Goal: Transaction & Acquisition: Purchase product/service

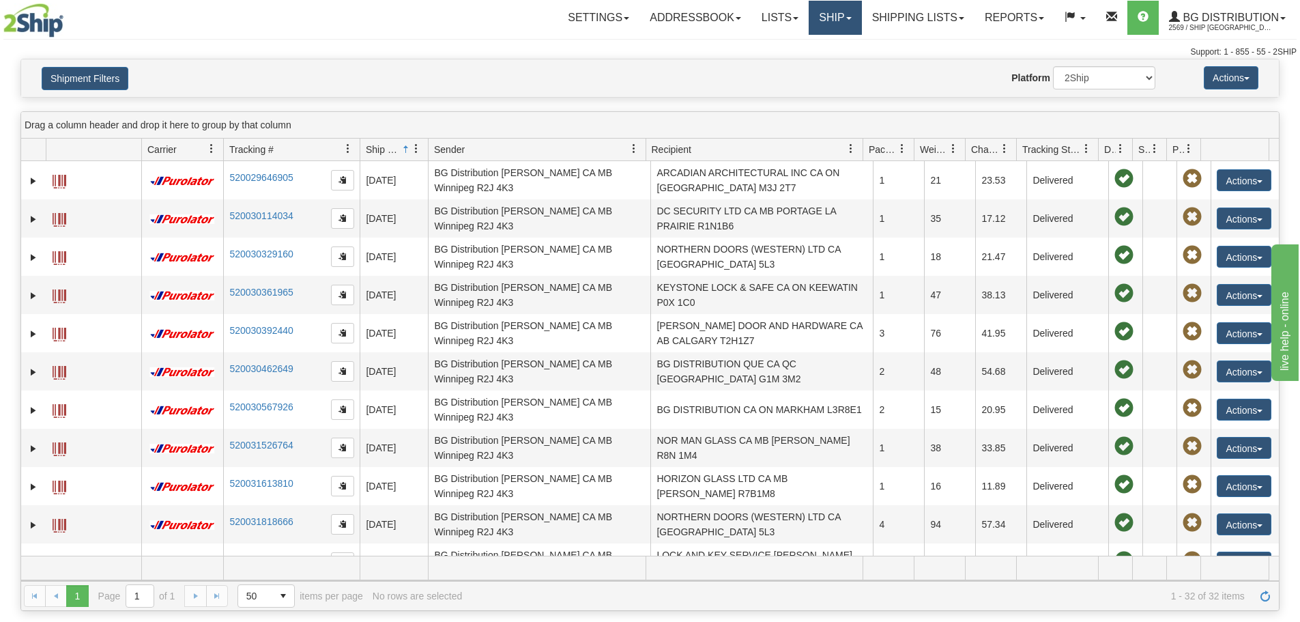
scroll to position [819, 0]
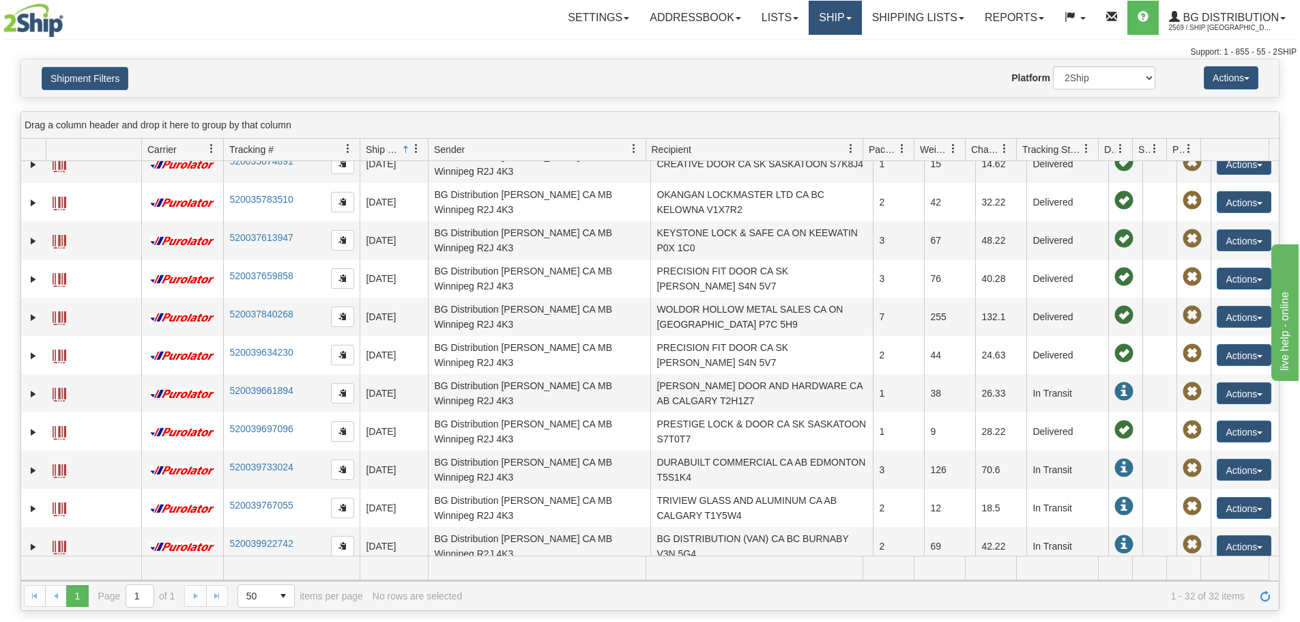
click at [847, 17] on link "Ship" at bounding box center [834, 18] width 53 height 34
click at [831, 43] on link "Ship Screen" at bounding box center [807, 48] width 108 height 18
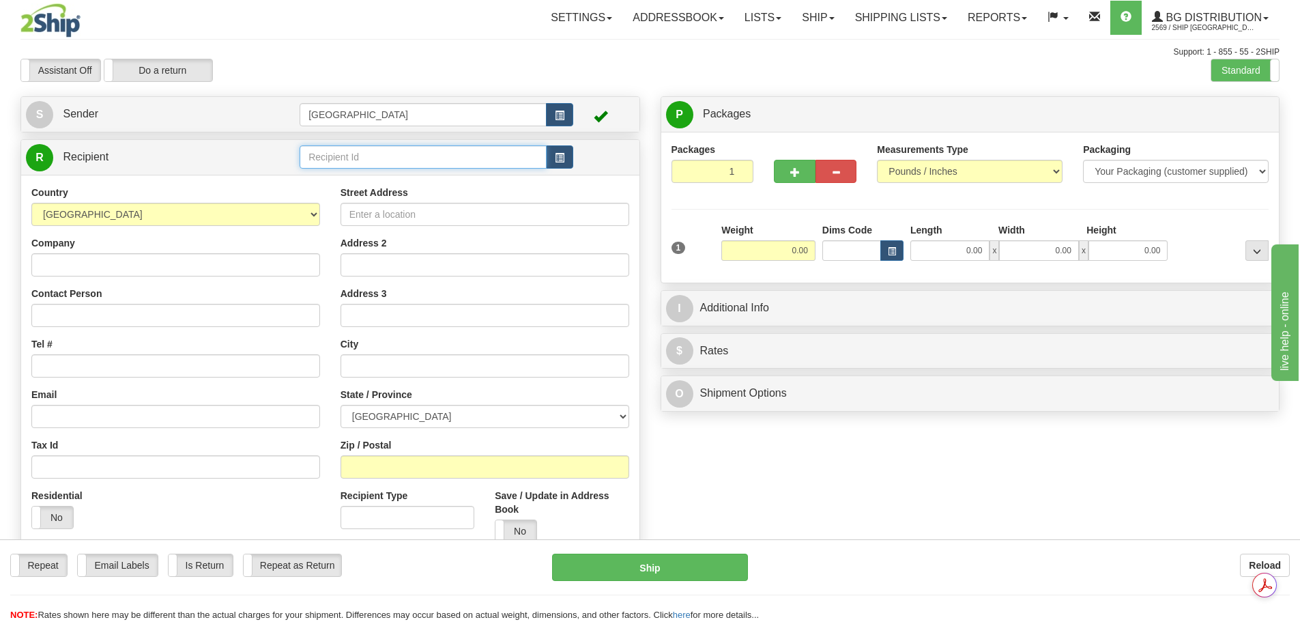
click at [342, 163] on input "text" at bounding box center [423, 156] width 247 height 23
click at [341, 175] on div "5904" at bounding box center [421, 178] width 234 height 15
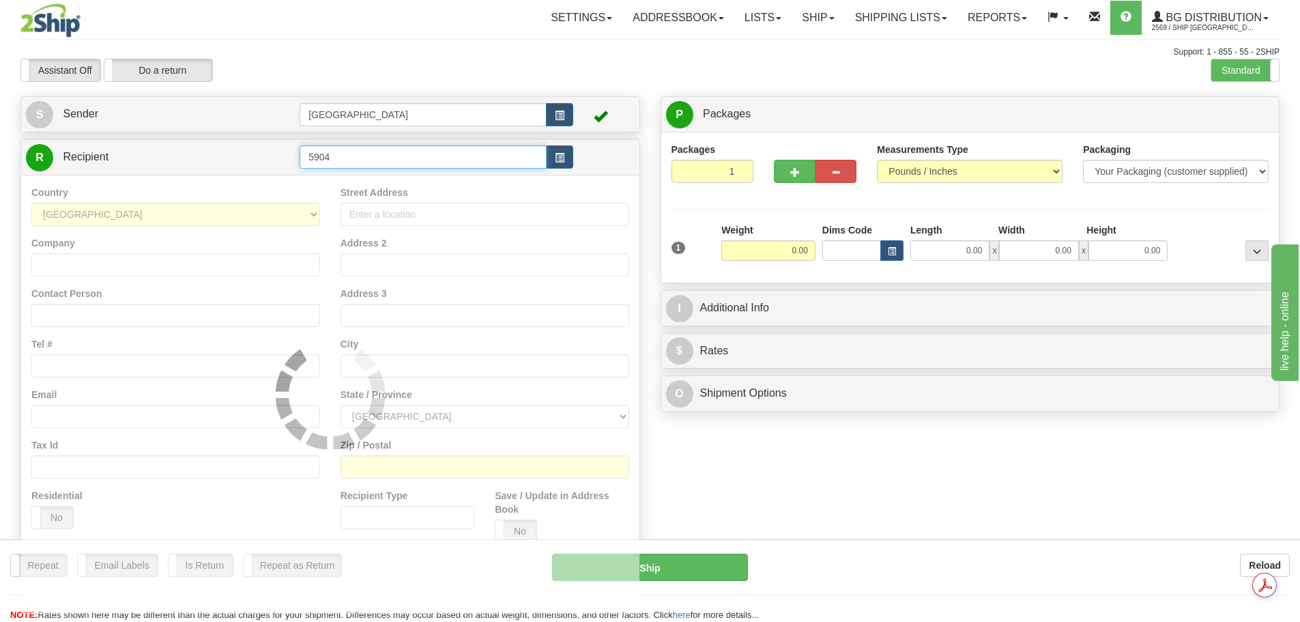
type input "5904"
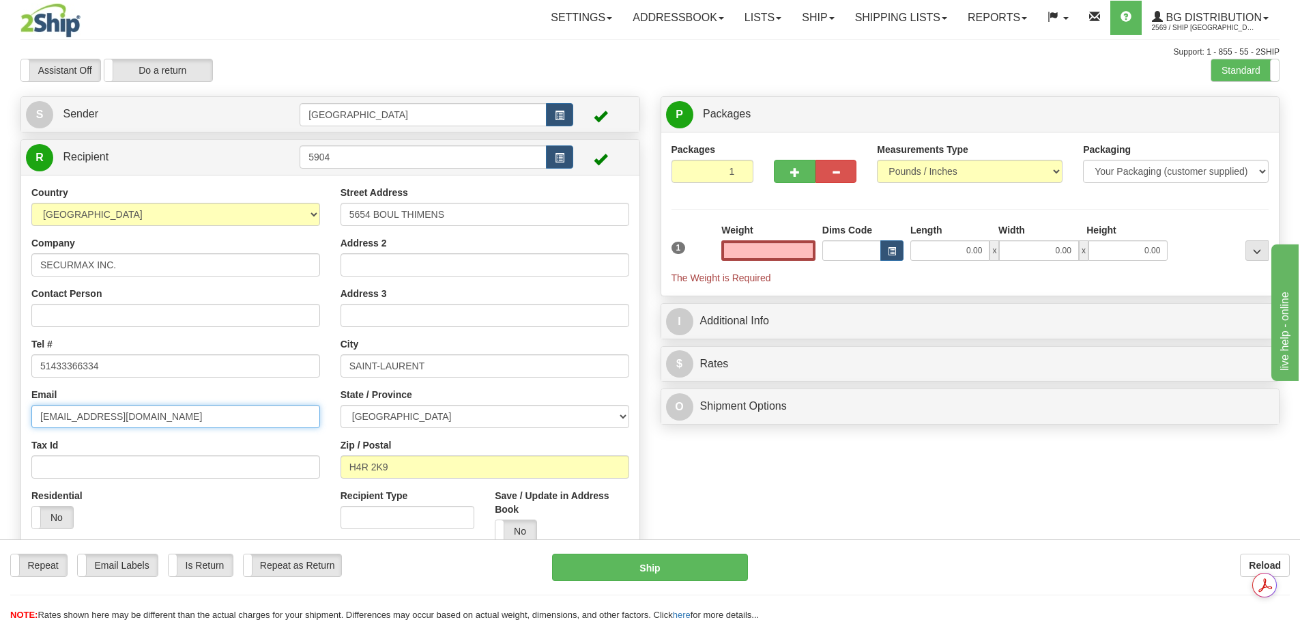
type input "0.00"
drag, startPoint x: 214, startPoint y: 419, endPoint x: 29, endPoint y: 436, distance: 186.4
click at [29, 436] on div "Country [GEOGRAPHIC_DATA] [GEOGRAPHIC_DATA] [GEOGRAPHIC_DATA] [GEOGRAPHIC_DATA]…" at bounding box center [175, 362] width 309 height 353
click at [853, 251] on div "1 Weight 0.00 Dims Code 0.00" at bounding box center [970, 253] width 604 height 61
click at [769, 248] on input "0.00" at bounding box center [768, 250] width 94 height 20
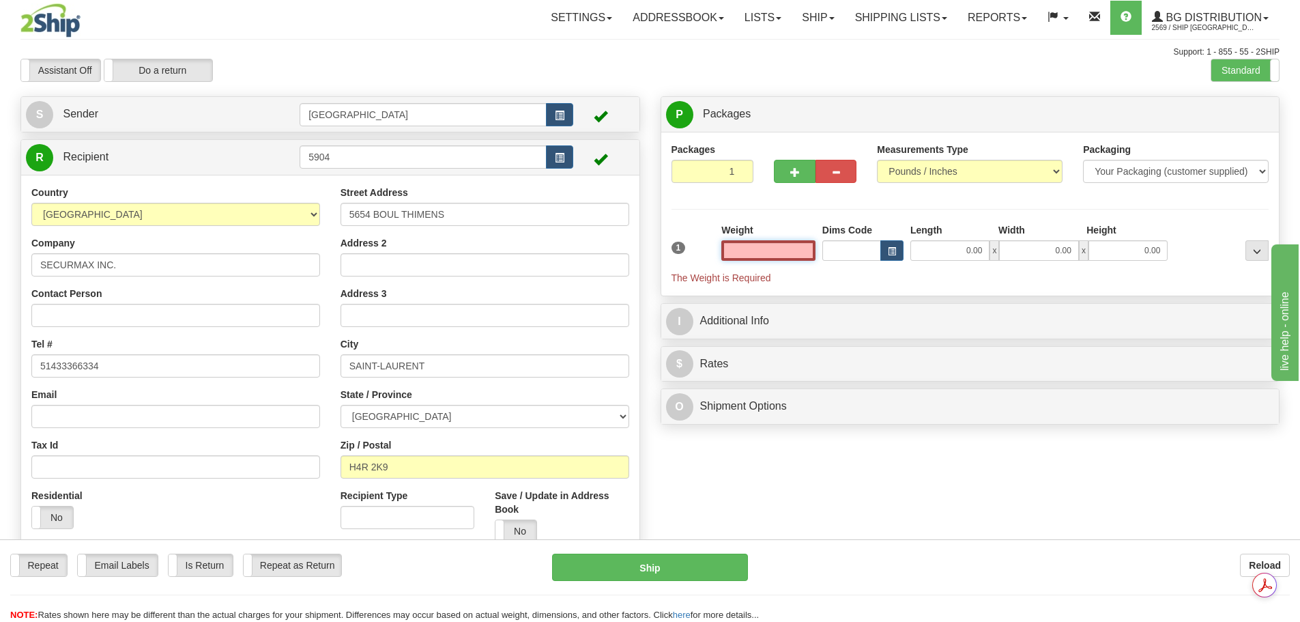
drag, startPoint x: 802, startPoint y: 257, endPoint x: 844, endPoint y: 265, distance: 42.3
click at [843, 265] on div "1 Weight Dims Code Length x" at bounding box center [970, 253] width 604 height 61
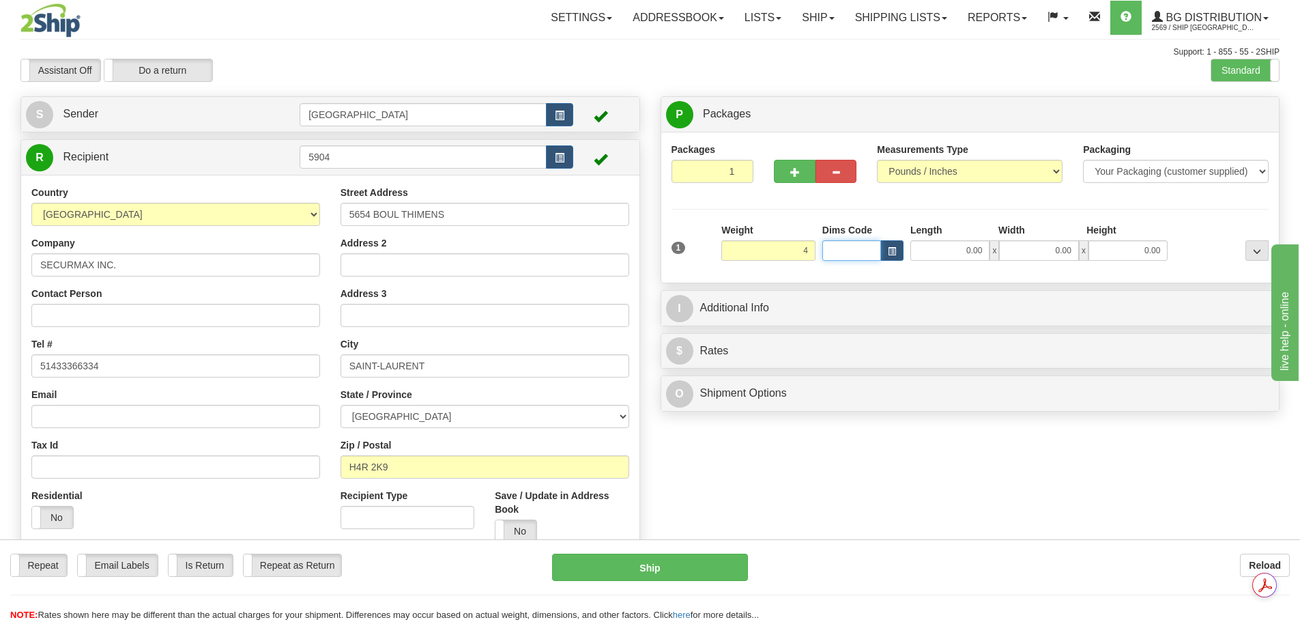
type input "4.00"
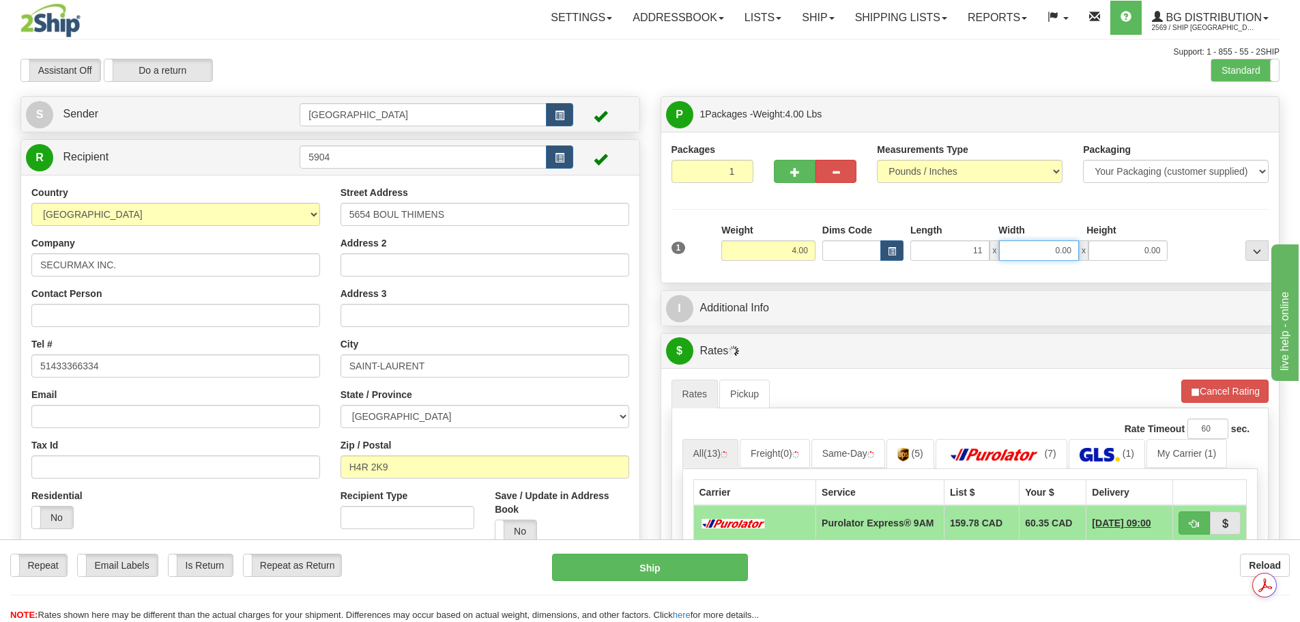
type input "11.00"
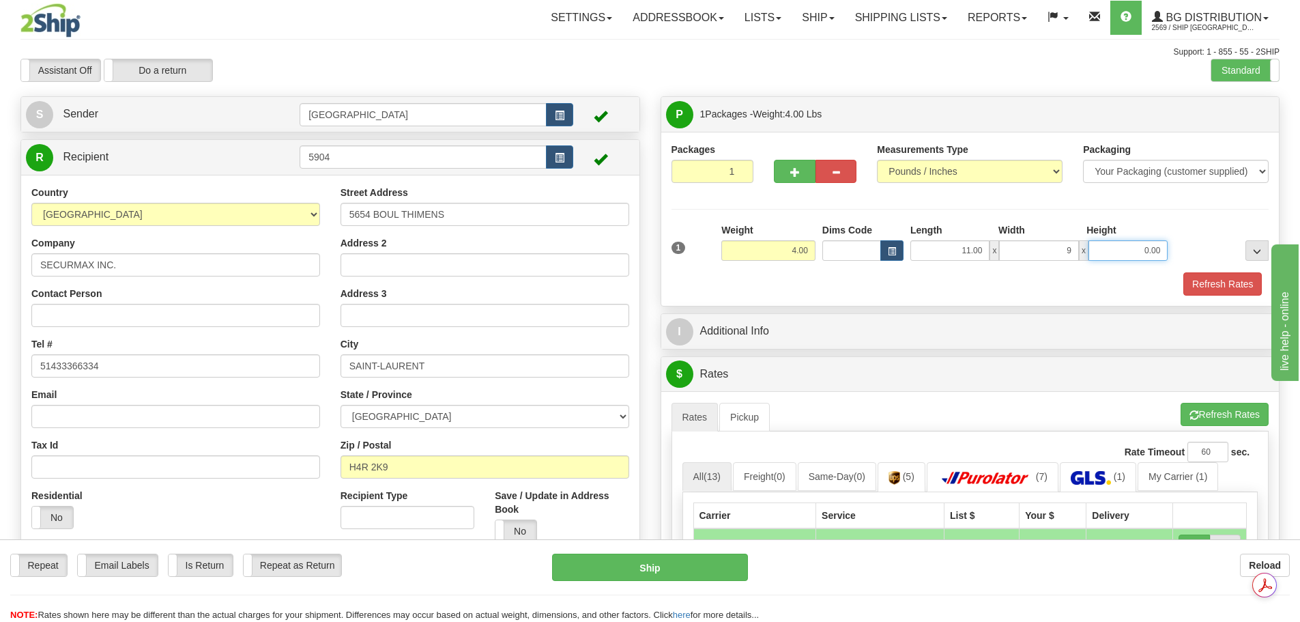
type input "9.00"
type input "6.00"
click at [1193, 287] on button "Refresh Rates" at bounding box center [1222, 283] width 78 height 23
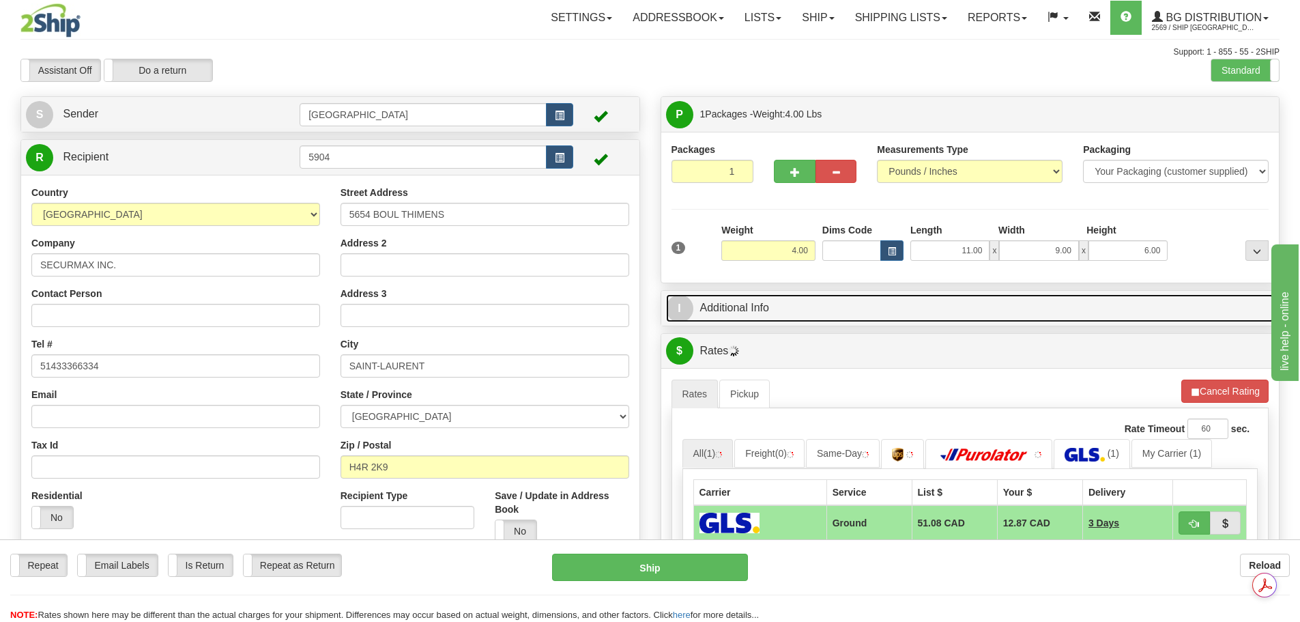
click at [887, 320] on link "I Additional Info" at bounding box center [970, 308] width 609 height 28
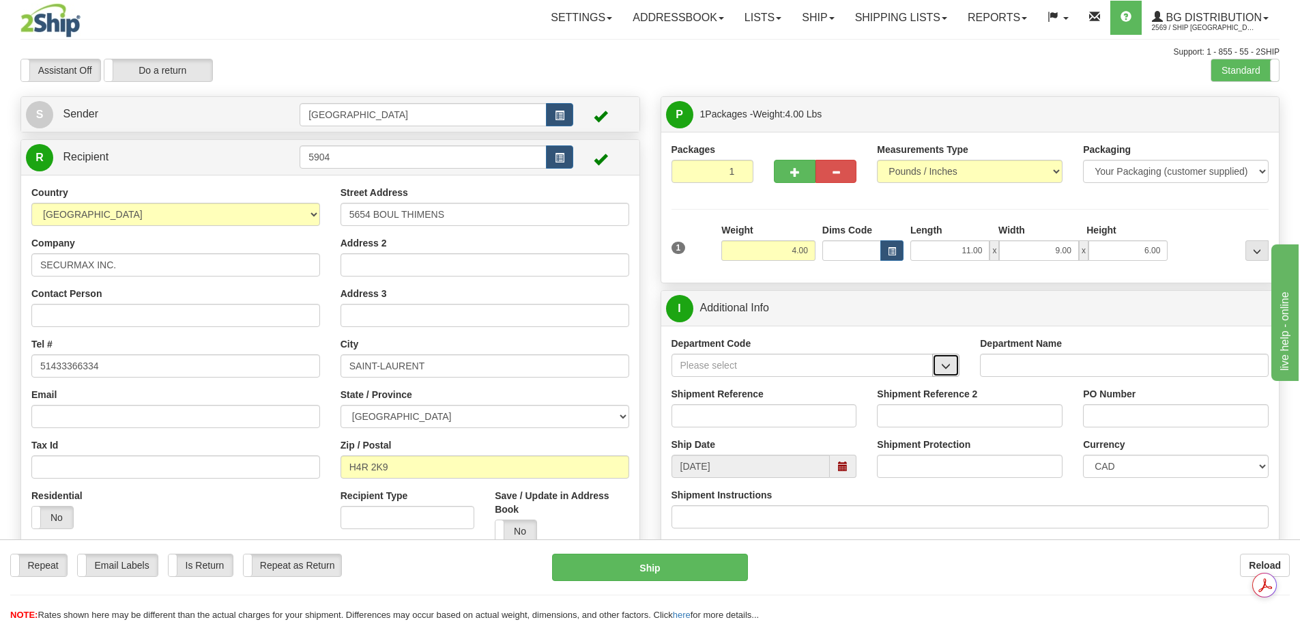
click at [941, 370] on span "button" at bounding box center [946, 366] width 10 height 9
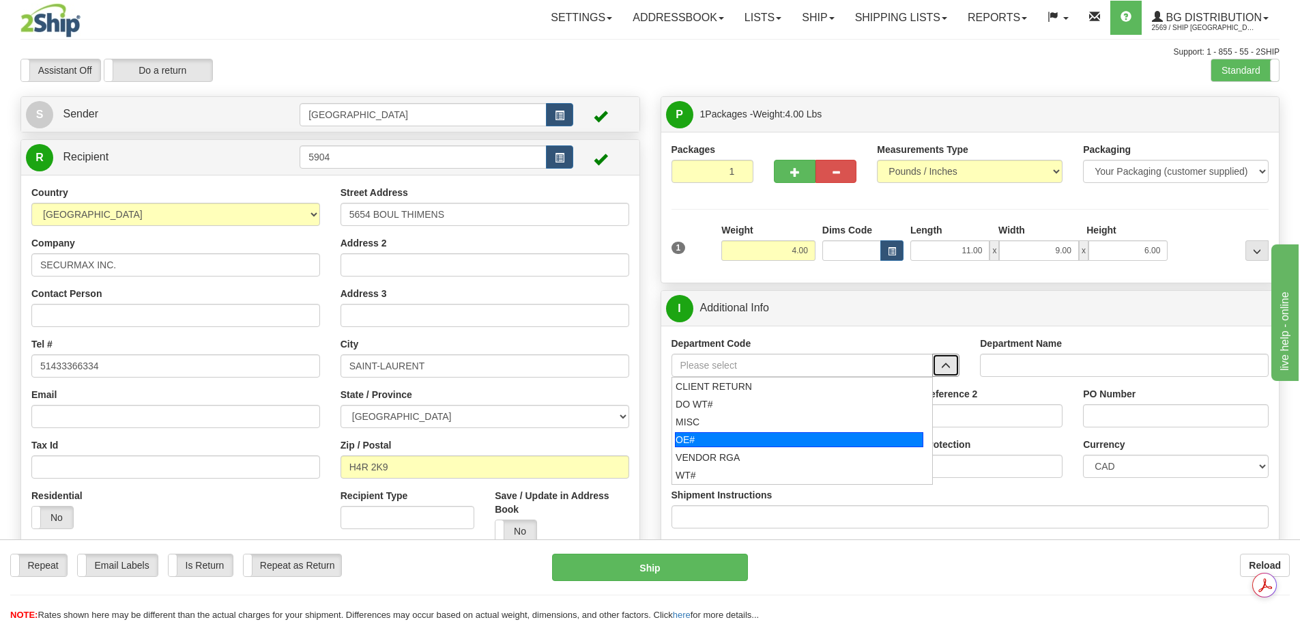
click at [851, 437] on div "OE#" at bounding box center [799, 439] width 248 height 15
type input "OE#"
type input "ORDERS"
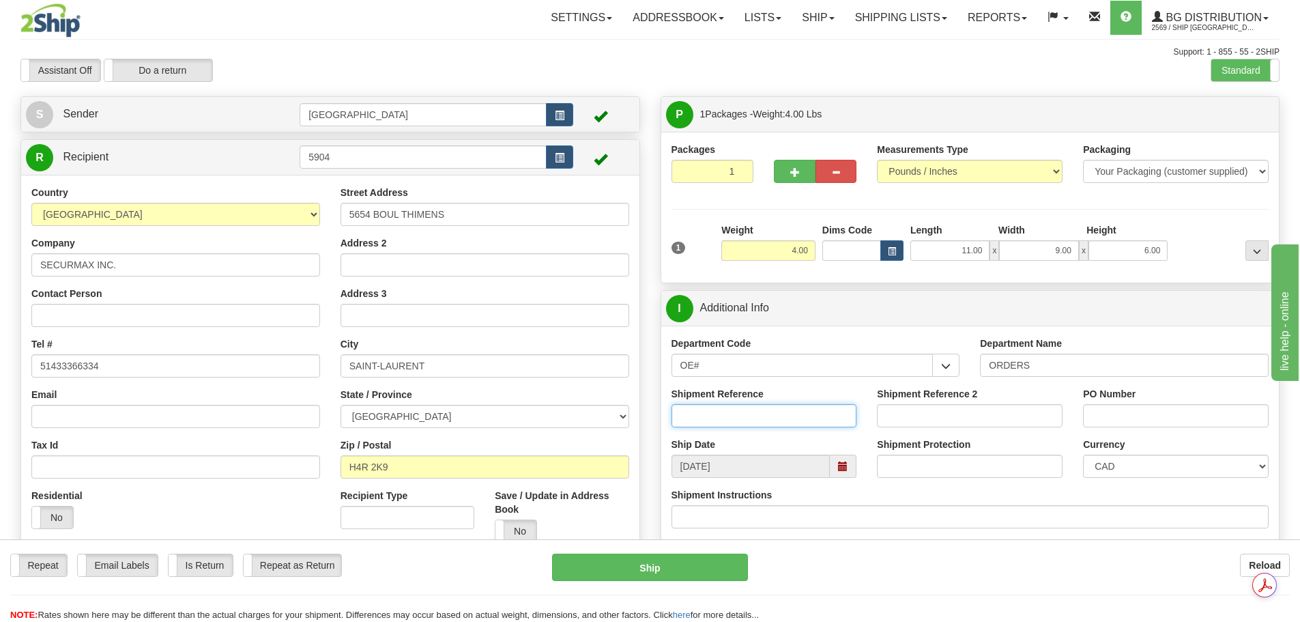
click at [777, 418] on input "Shipment Reference" at bounding box center [764, 415] width 186 height 23
type input "90040338-00"
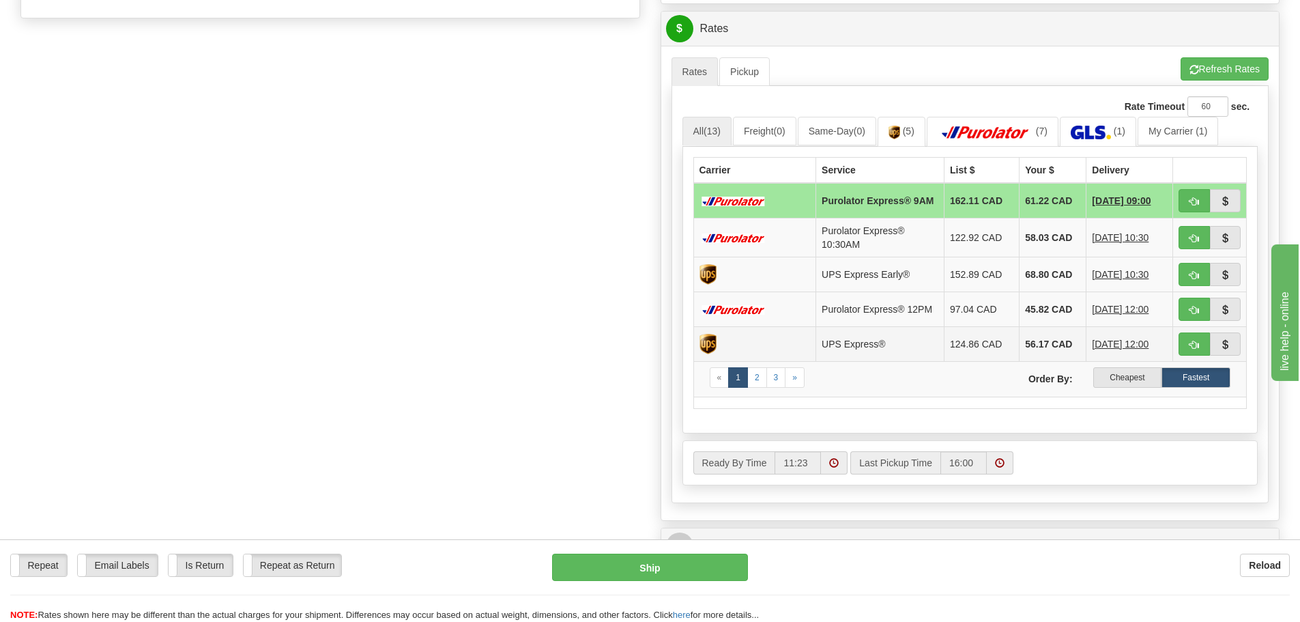
scroll to position [546, 0]
type input "50562-11255"
click at [1115, 387] on label "Cheapest" at bounding box center [1127, 376] width 69 height 20
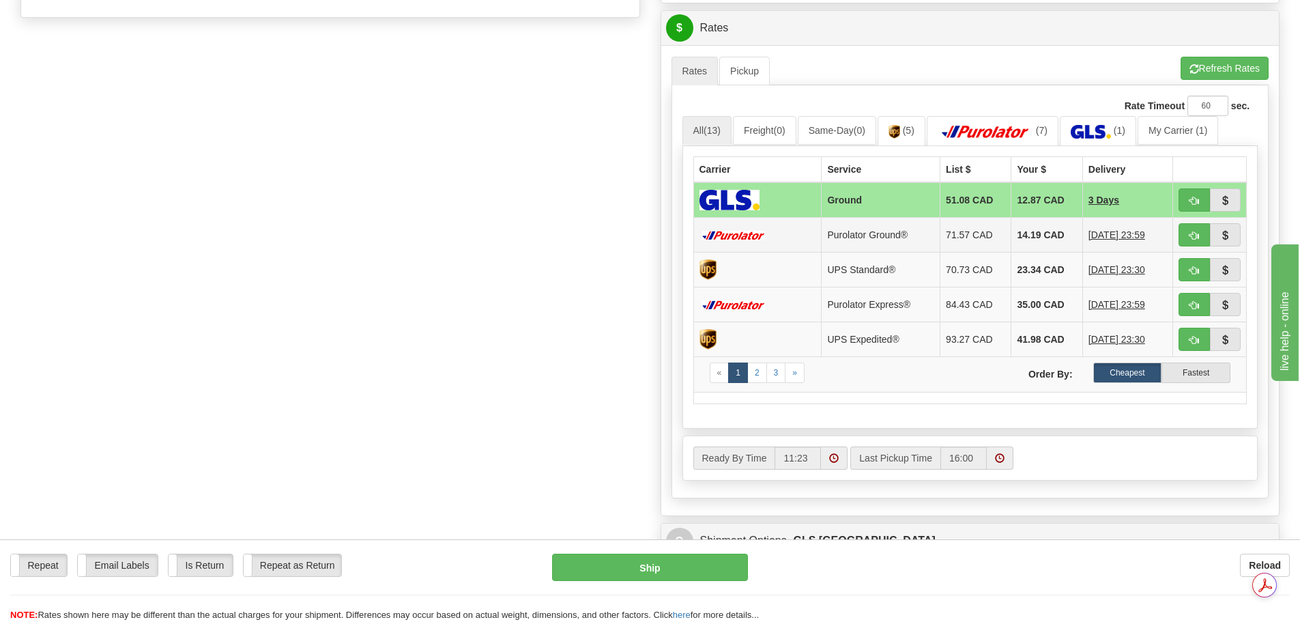
click at [1011, 248] on td "14.19 CAD" at bounding box center [1046, 234] width 71 height 35
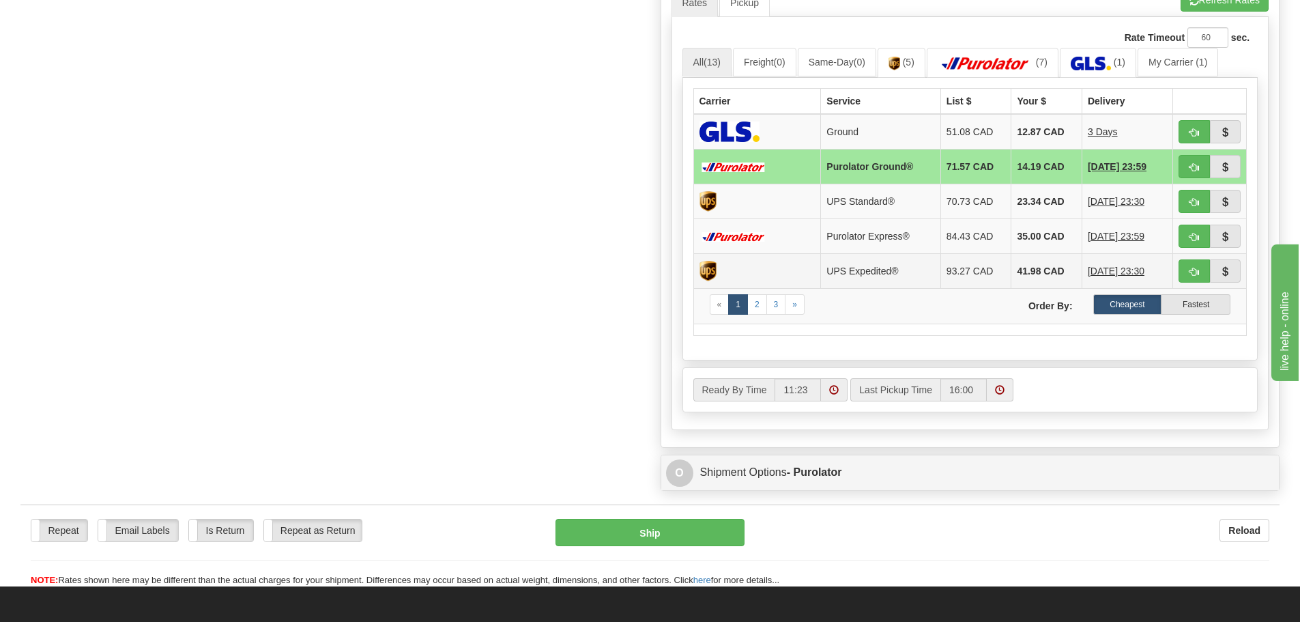
scroll to position [862, 0]
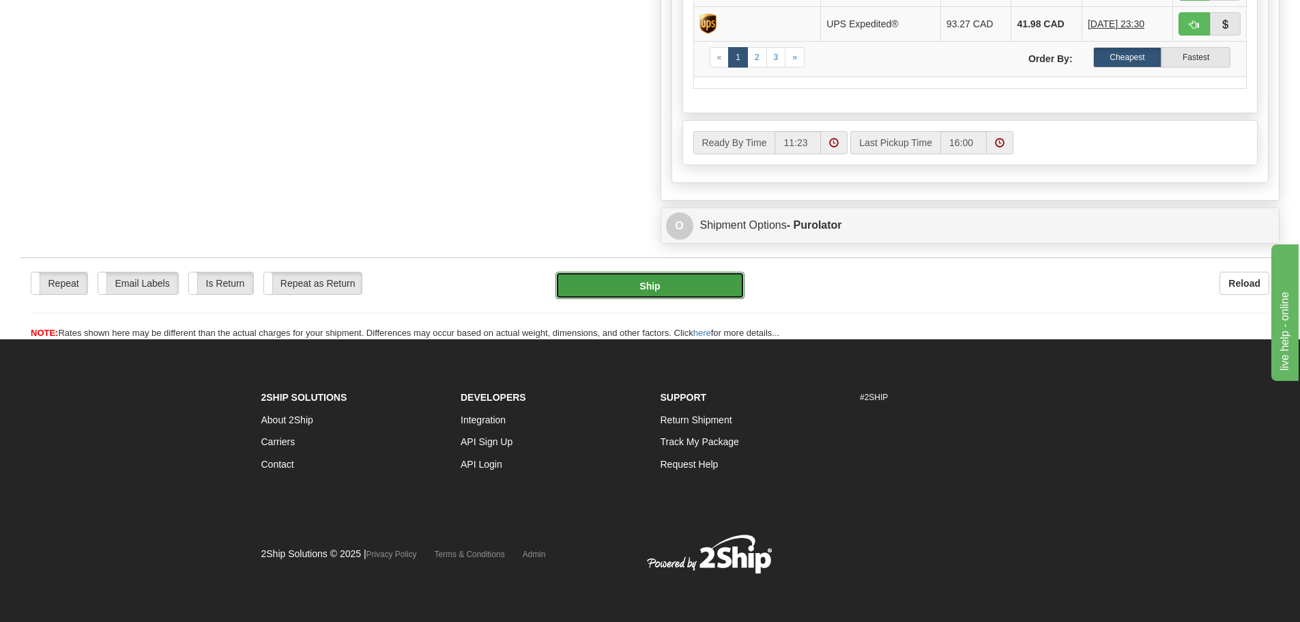
click at [644, 282] on button "Ship" at bounding box center [649, 285] width 189 height 27
type input "260"
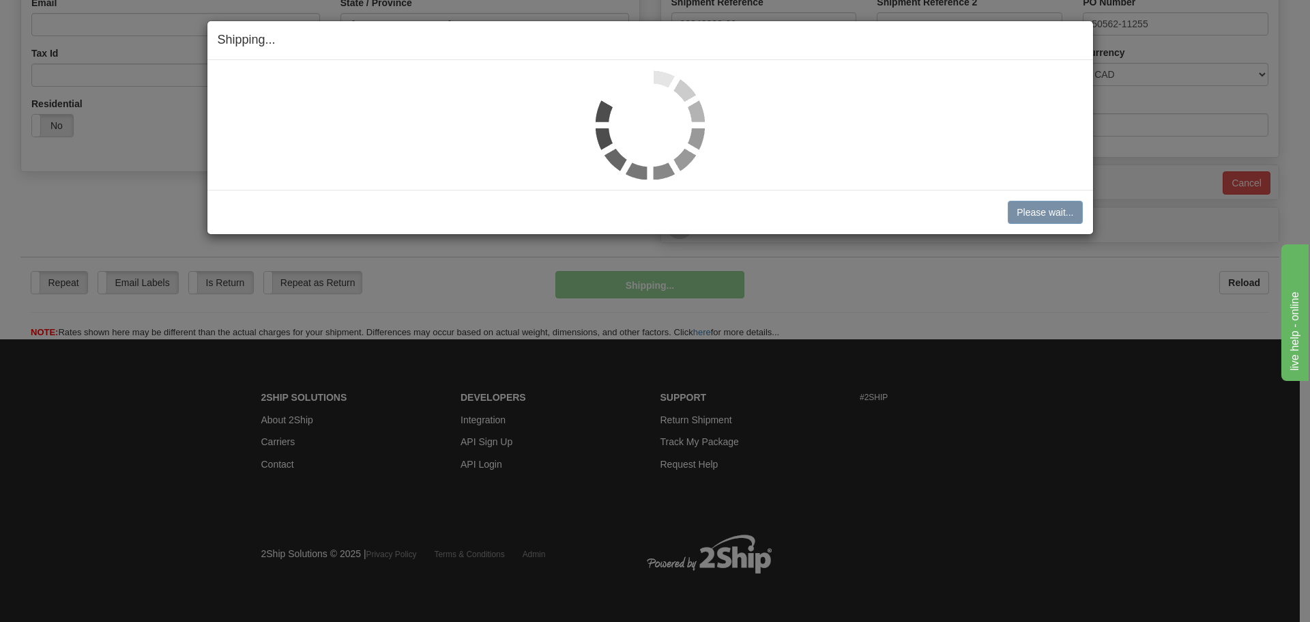
scroll to position [392, 0]
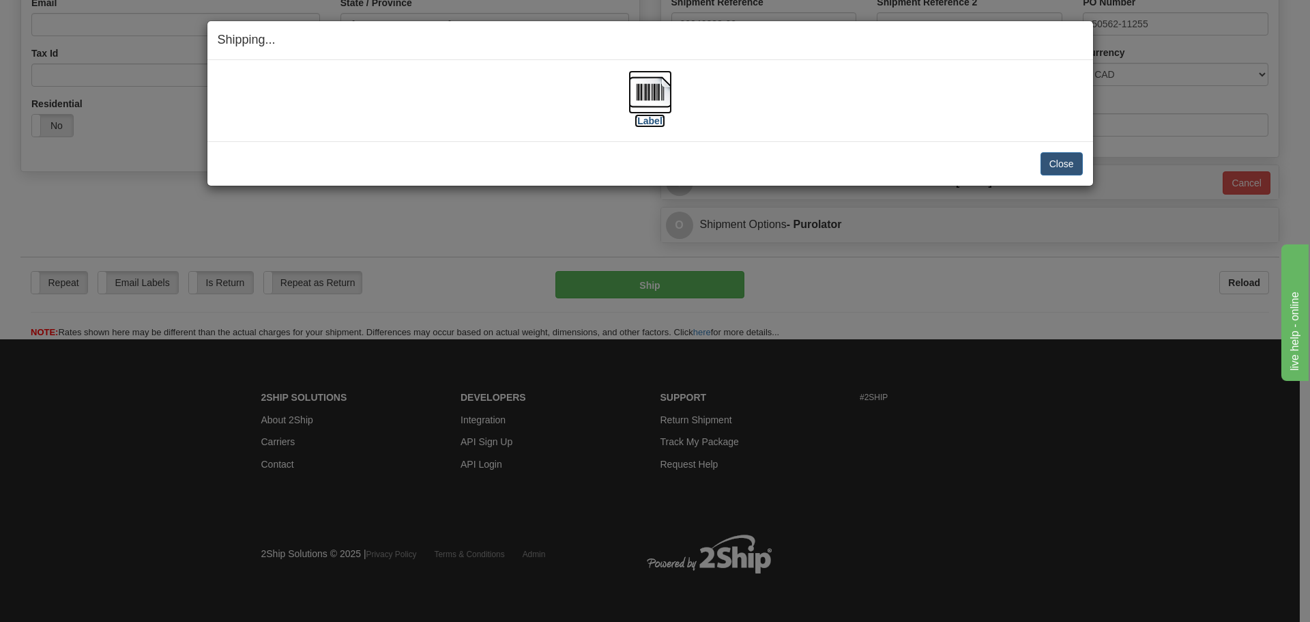
click at [644, 74] on img at bounding box center [650, 92] width 44 height 44
